Goal: Contribute content

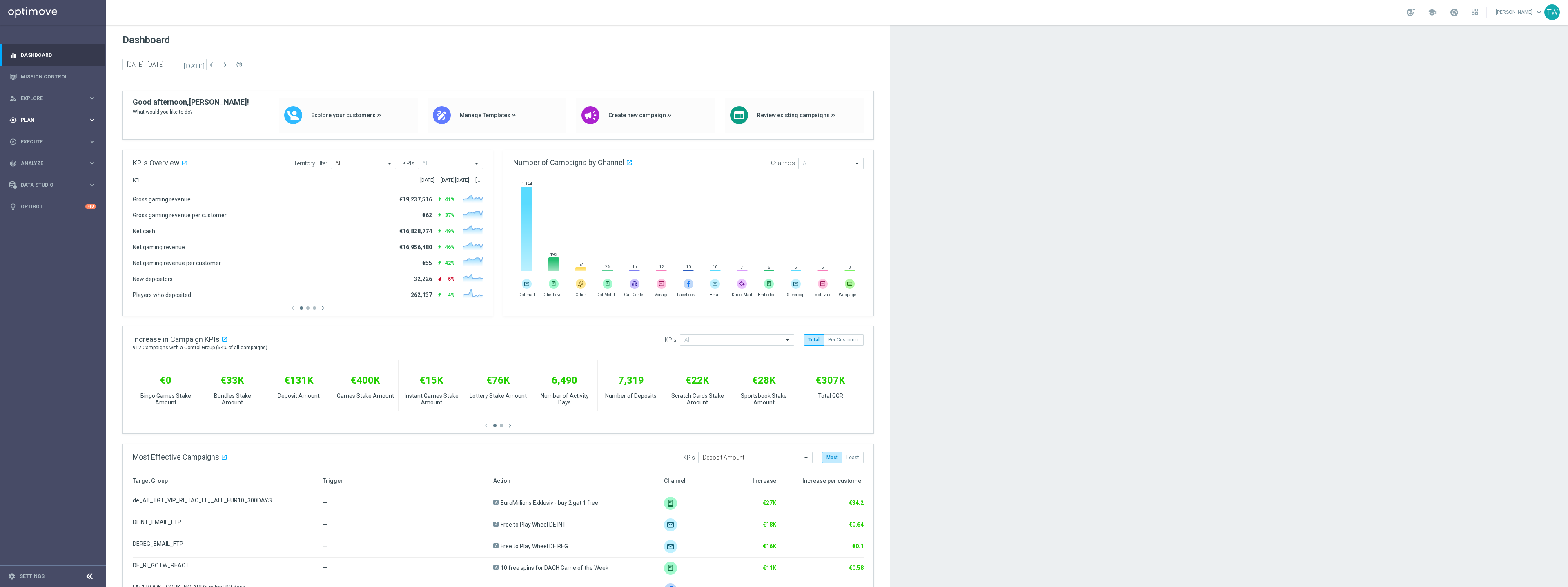
click at [73, 124] on div "gps_fixed Plan" at bounding box center [48, 120] width 79 height 7
click at [58, 81] on link "Mission Control" at bounding box center [58, 77] width 75 height 22
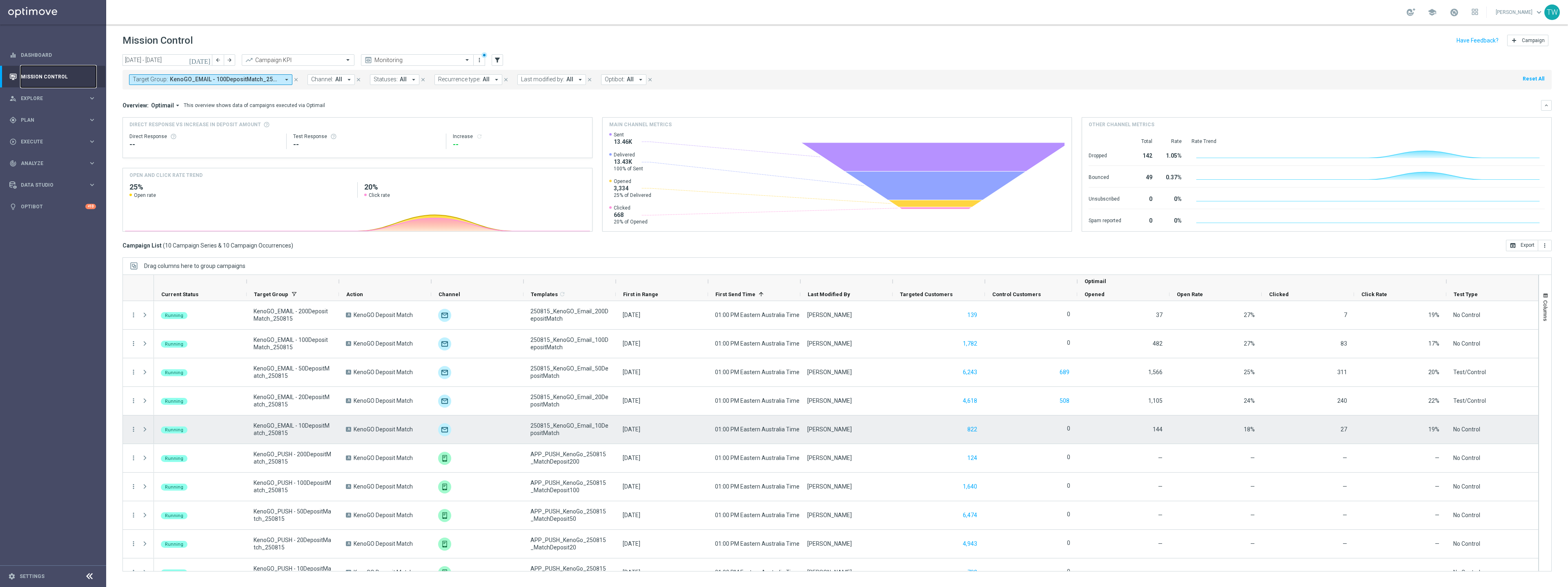
scroll to position [16, 0]
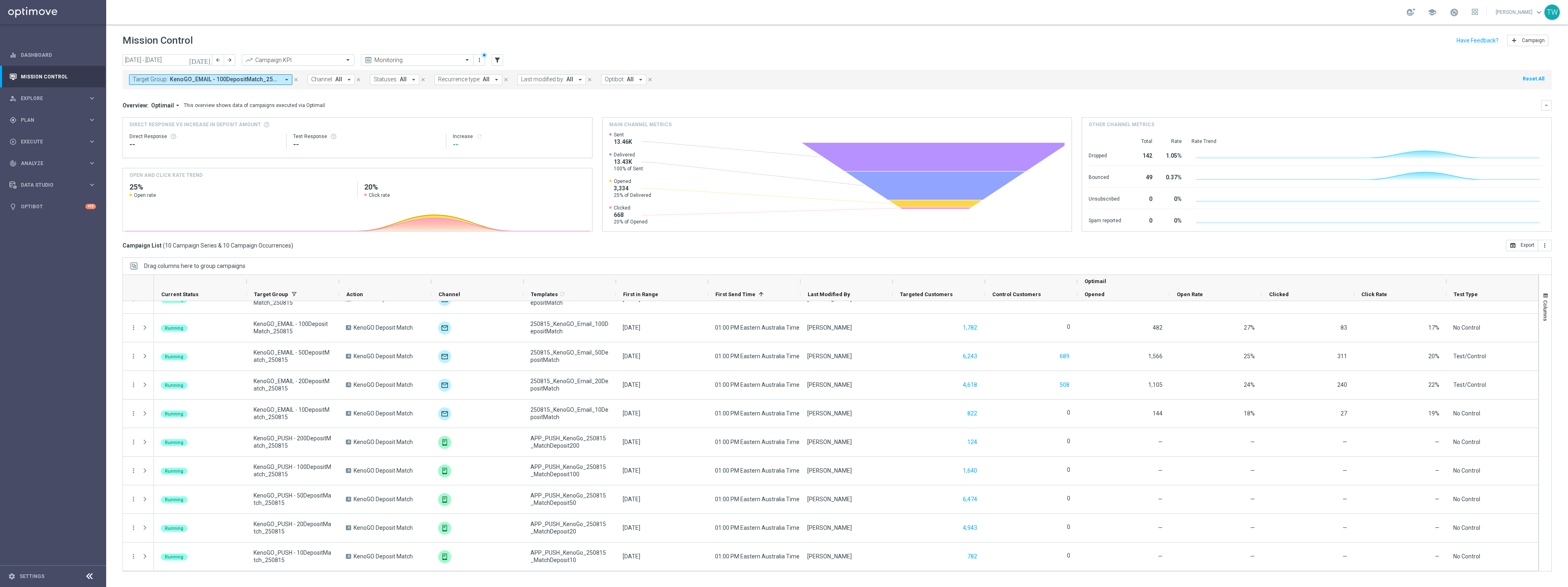
click at [280, 79] on button "Target Group: KenoGO_EMAIL - 100DepositMatch_250815, KenoGO_EMAIL - 10DepositMa…" at bounding box center [211, 79] width 163 height 10
click at [0, 0] on div "Clear" at bounding box center [0, 0] width 0 height 0
click at [198, 99] on div at bounding box center [197, 95] width 121 height 8
click at [177, 119] on span "(All Search Results)" at bounding box center [163, 118] width 45 height 7
type input "250815"
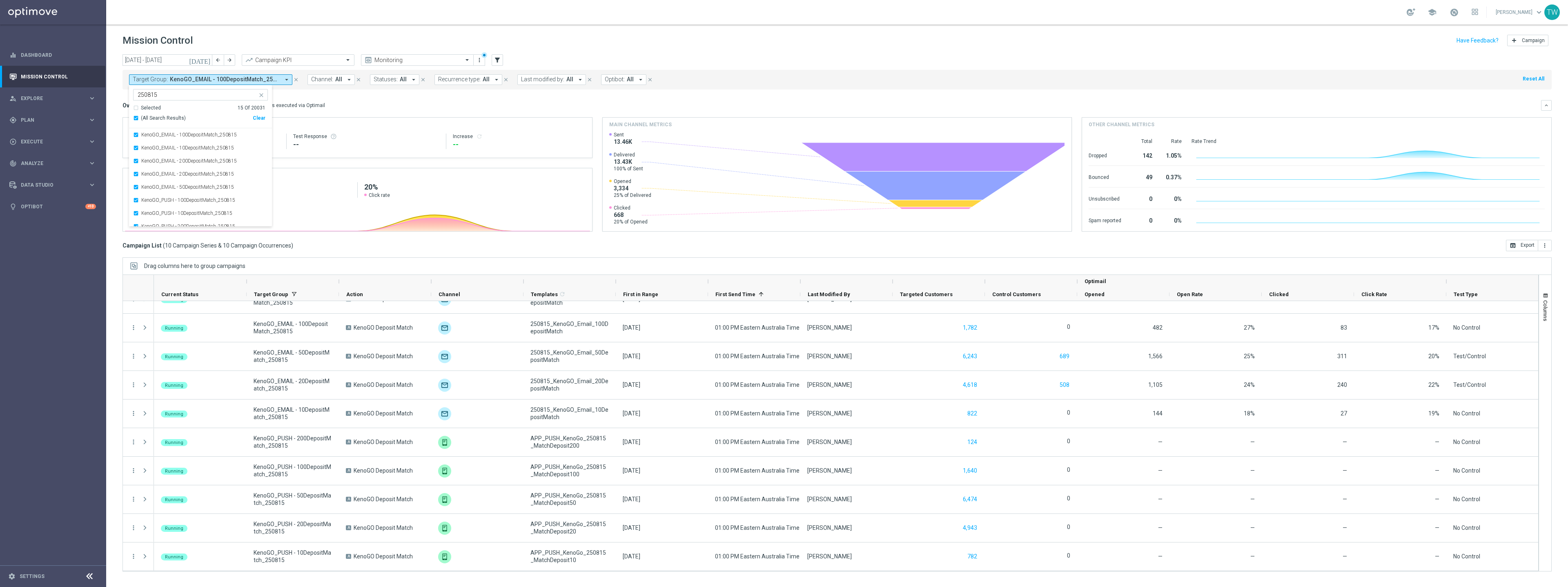
click at [425, 110] on div "Overview: Optimail arrow_drop_down This overview shows data of campaigns execut…" at bounding box center [837, 105] width 1429 height 10
click at [242, 78] on span "KenoGO_EMAIL - 100DepositMatch_250815, KenoGO_EMAIL - 10DepositMatch_250815, Ke…" at bounding box center [225, 79] width 110 height 7
click at [0, 0] on div "Clear" at bounding box center [0, 0] width 0 height 0
click at [204, 93] on input "text" at bounding box center [197, 94] width 120 height 7
drag, startPoint x: 173, startPoint y: 119, endPoint x: 351, endPoint y: 110, distance: 178.2
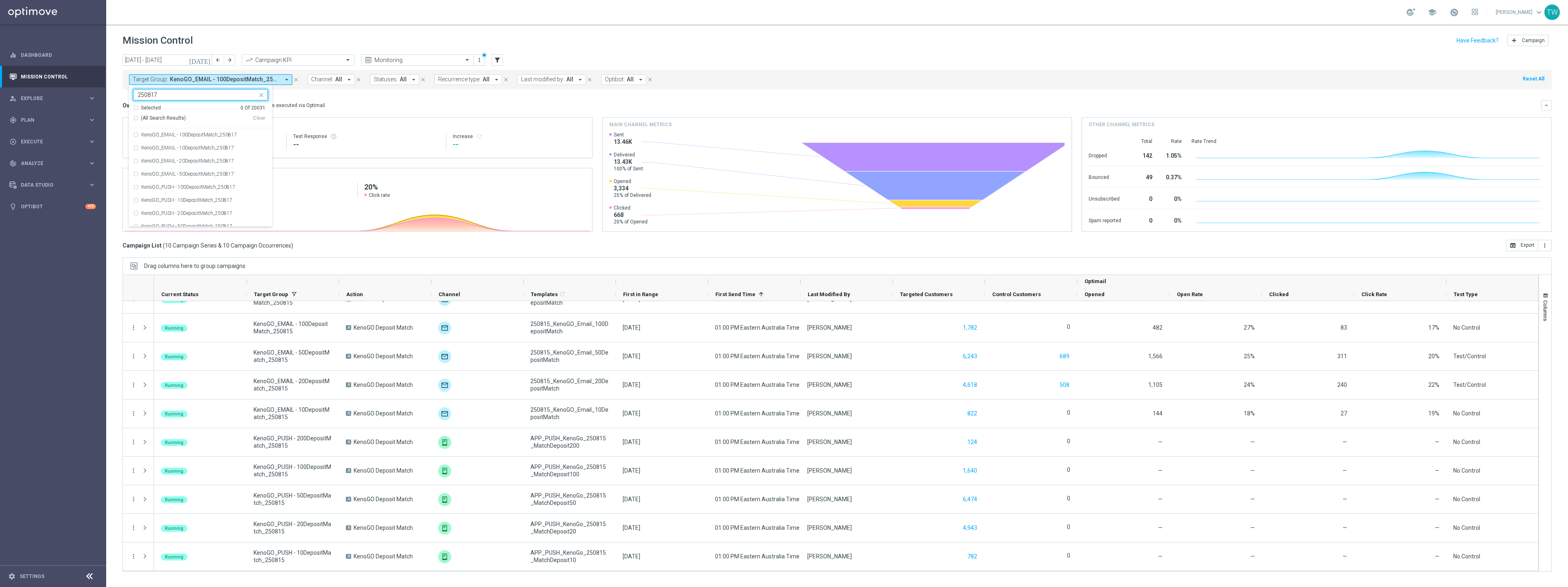
click at [175, 119] on span "(All Search Results)" at bounding box center [163, 118] width 45 height 7
type input "250817"
click at [364, 105] on div "Overview: Optimail arrow_drop_down This overview shows data of campaigns execut…" at bounding box center [831, 105] width 1418 height 7
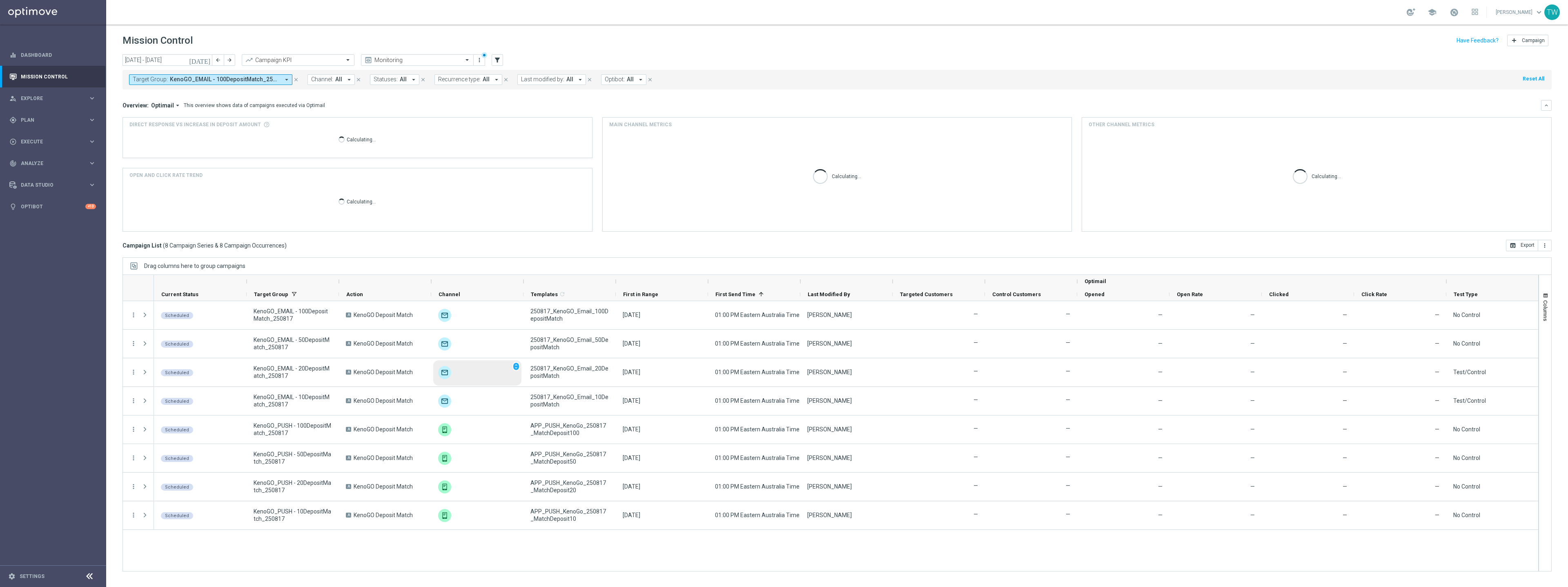
scroll to position [0, 0]
click at [338, 290] on div at bounding box center [338, 294] width 3 height 13
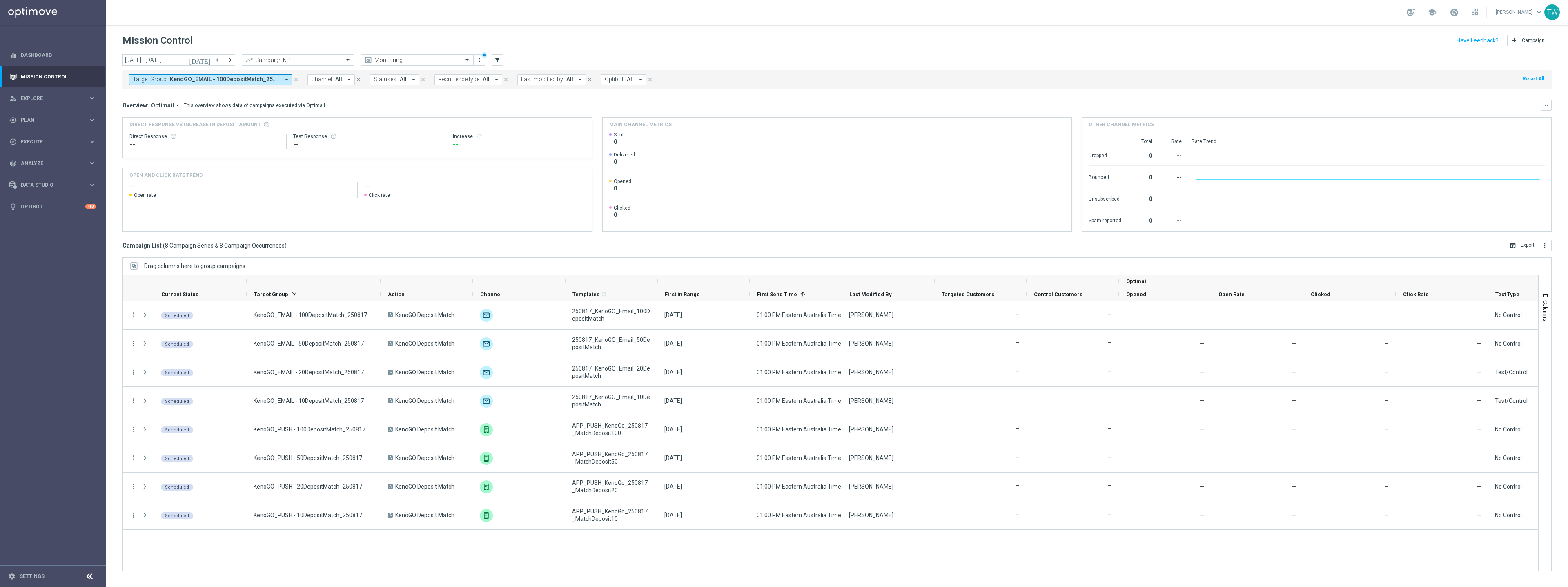
click at [661, 281] on div at bounding box center [704, 281] width 93 height 13
click at [657, 282] on div at bounding box center [657, 281] width 3 height 13
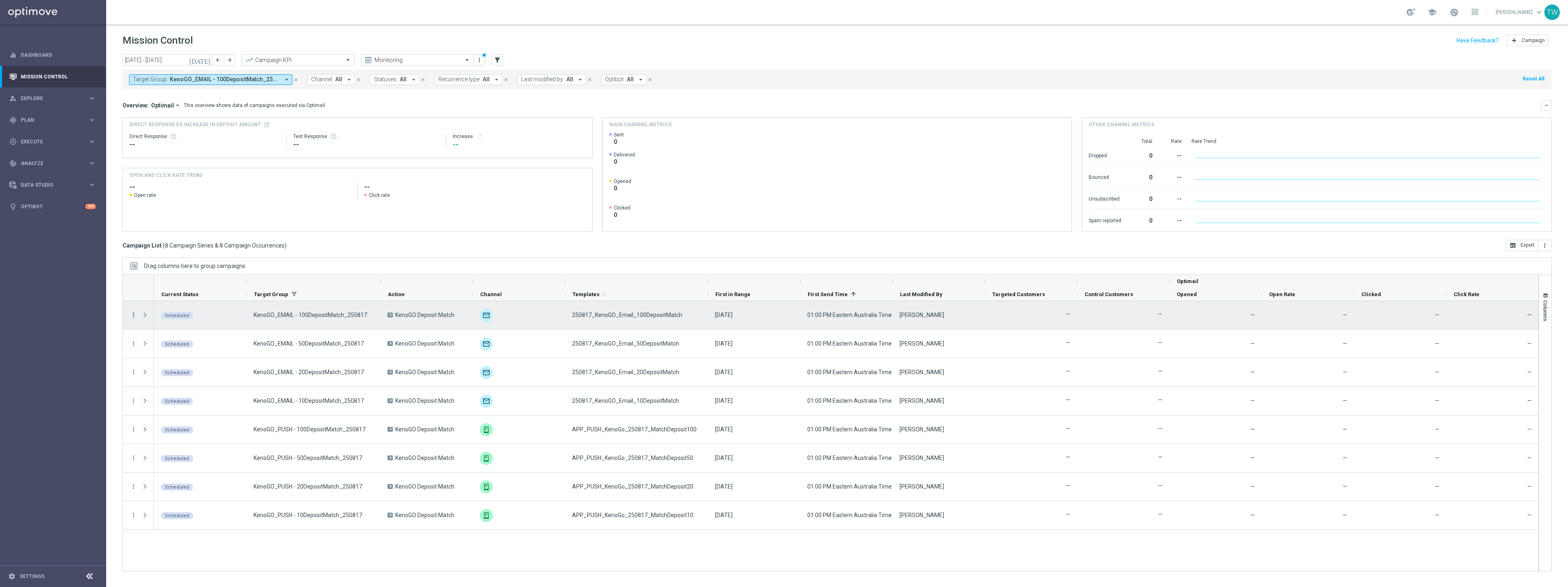
click at [132, 315] on icon "more_vert" at bounding box center [133, 315] width 7 height 7
click at [150, 321] on span "Campaign Details" at bounding box center [170, 320] width 41 height 5
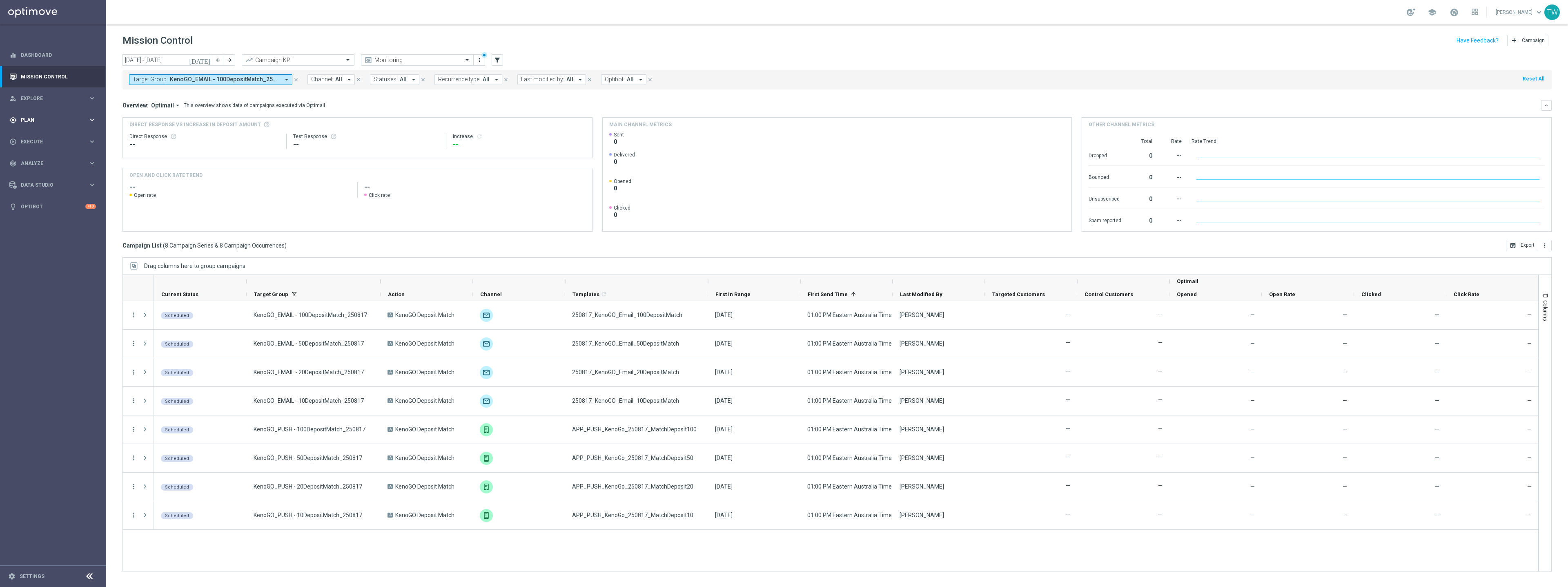
click at [85, 120] on span "Plan" at bounding box center [54, 120] width 68 height 5
click at [89, 162] on icon "keyboard_arrow_right" at bounding box center [92, 161] width 8 height 8
click at [44, 175] on link "Optimail" at bounding box center [55, 174] width 60 height 7
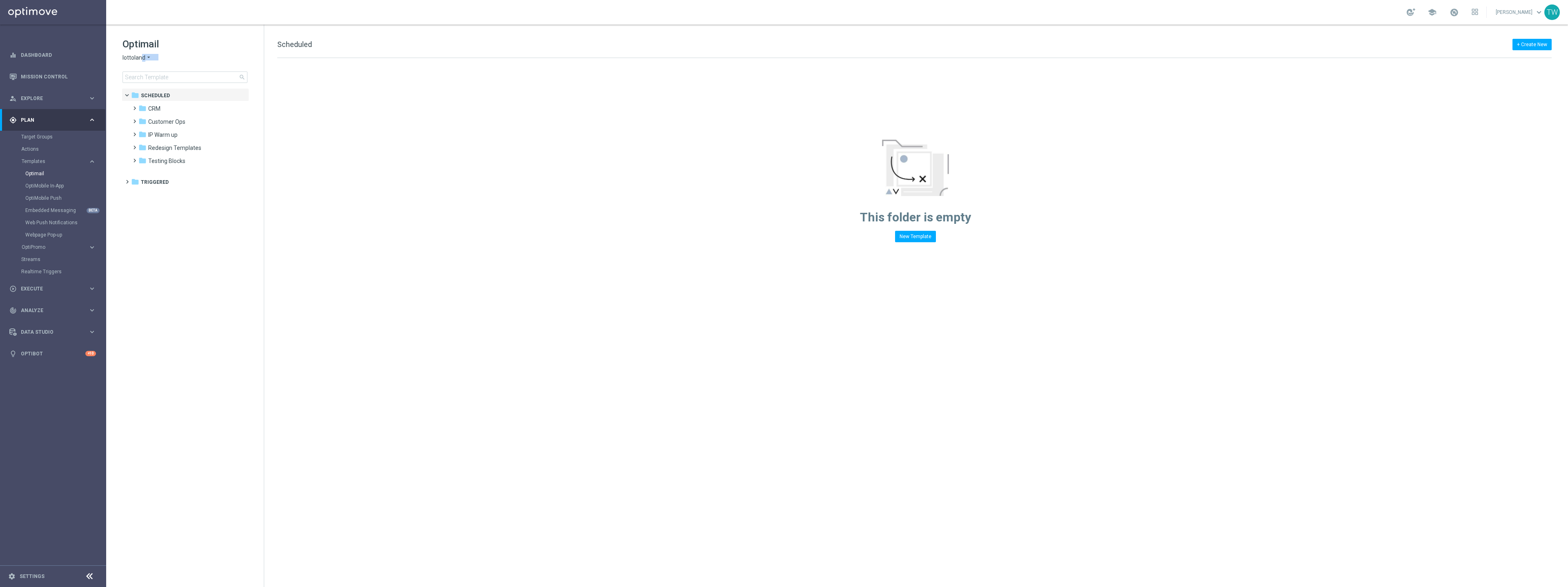
drag, startPoint x: 141, startPoint y: 63, endPoint x: 141, endPoint y: 58, distance: 5.0
click at [141, 58] on div "Optimail lottoland arrow_drop_down × lottoland search" at bounding box center [193, 60] width 141 height 45
click at [141, 58] on span "lottoland" at bounding box center [134, 58] width 23 height 8
click at [150, 76] on div "KenoGO" at bounding box center [153, 77] width 61 height 10
click at [189, 54] on div "KenoGO arrow_drop_down × KenoGO" at bounding box center [184, 58] width 125 height 8
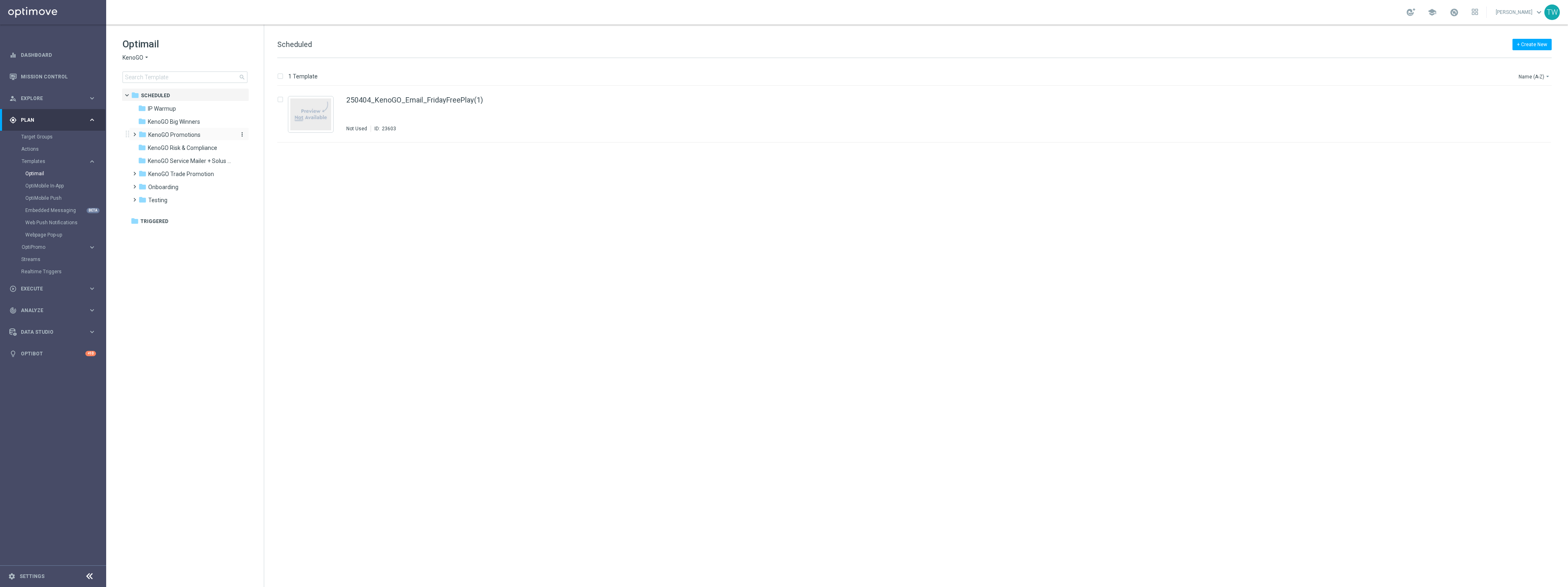
click at [205, 136] on div "folder KenoGO Promotions" at bounding box center [185, 135] width 94 height 9
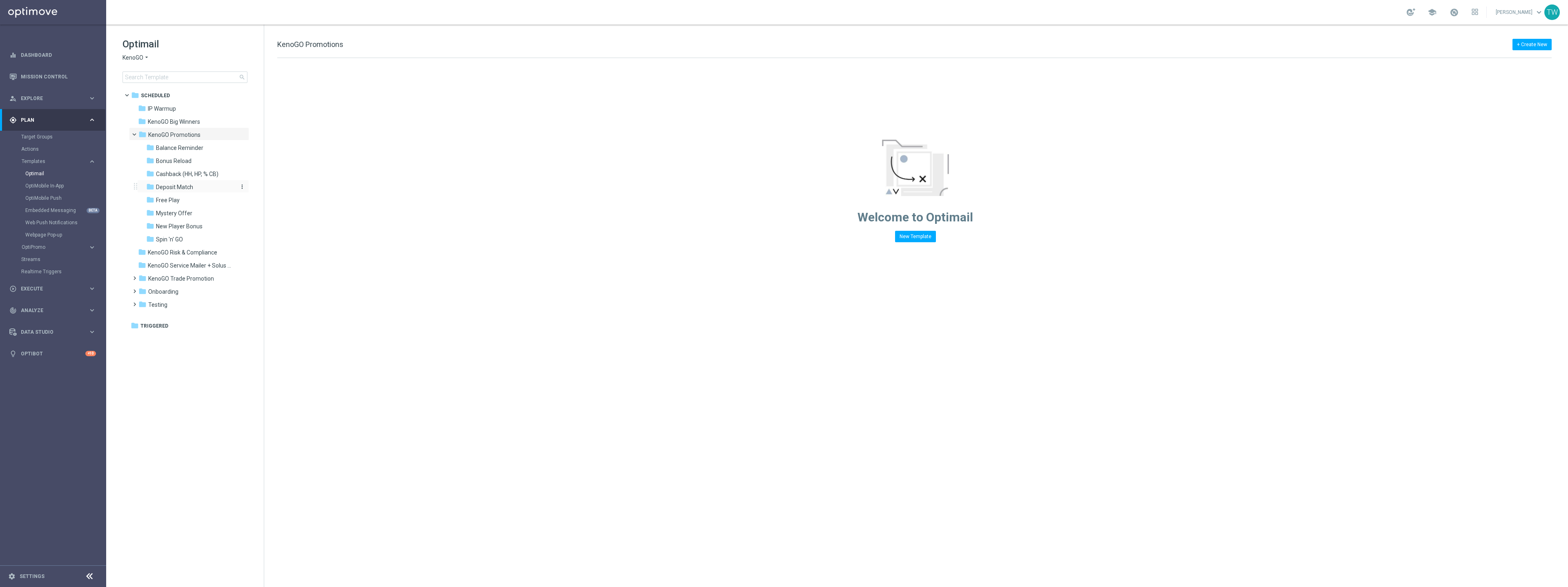
click at [208, 191] on div "folder Deposit Match" at bounding box center [189, 187] width 87 height 9
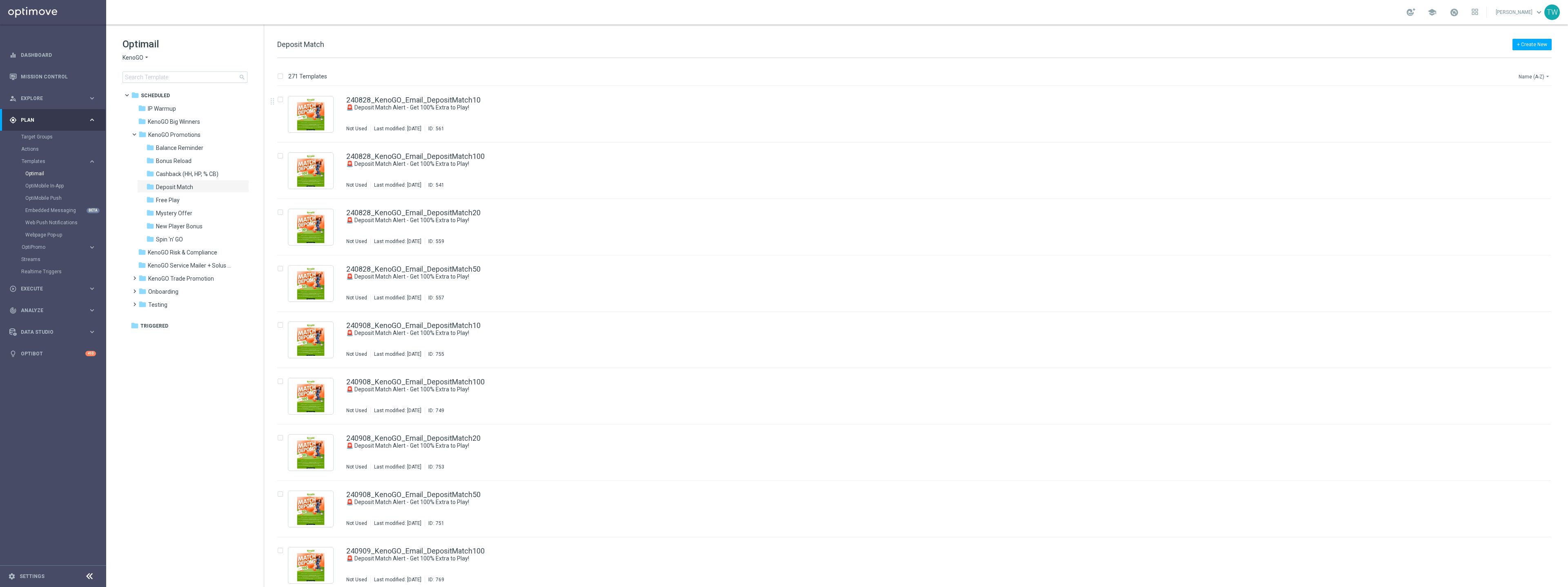
click at [1528, 72] on button "Name (A-Z) arrow_drop_down" at bounding box center [1535, 76] width 34 height 10
click at [1517, 114] on span "Date Modified (Newest)" at bounding box center [1521, 113] width 55 height 5
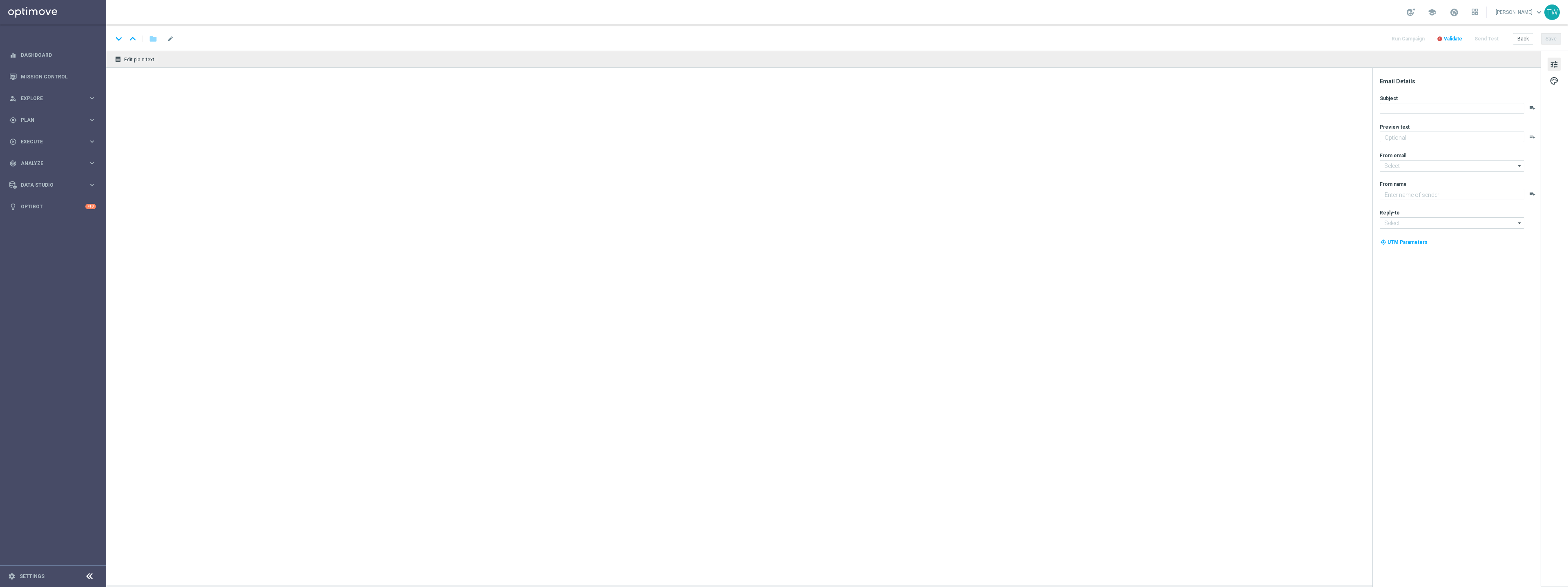
type textarea "Your turn to get matched!"
type textarea "KenoGO"
type input "[EMAIL_ADDRESS][DOMAIN_NAME]"
